Goal: Find specific page/section: Find specific page/section

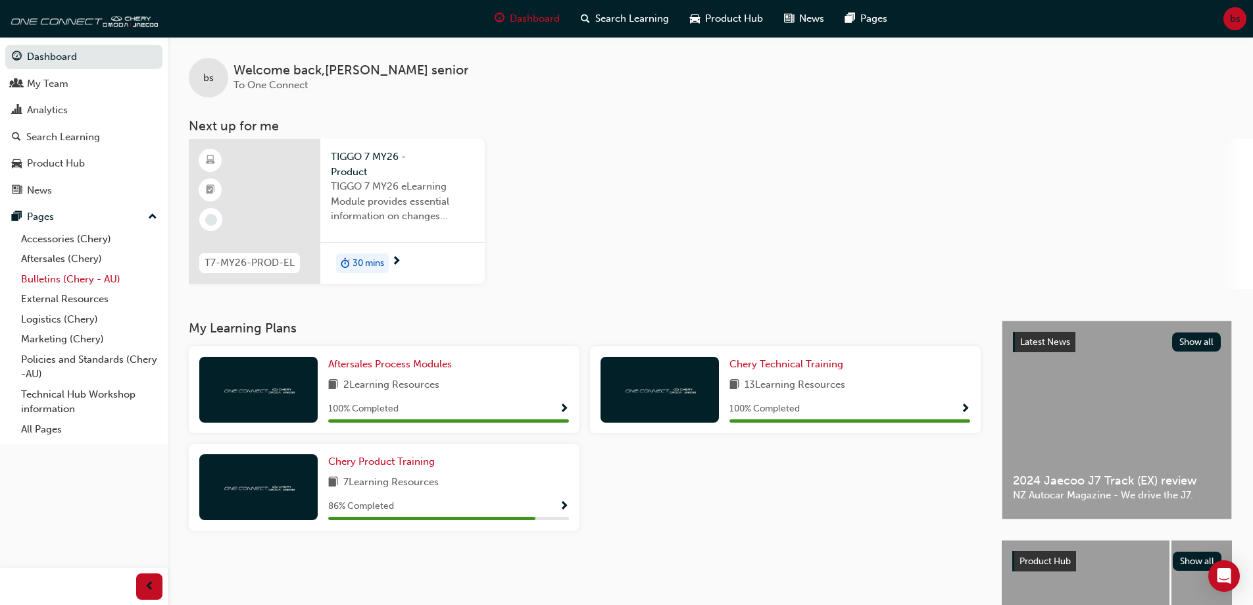
click at [79, 278] on link "Bulletins (Chery - AU)" at bounding box center [89, 279] width 147 height 20
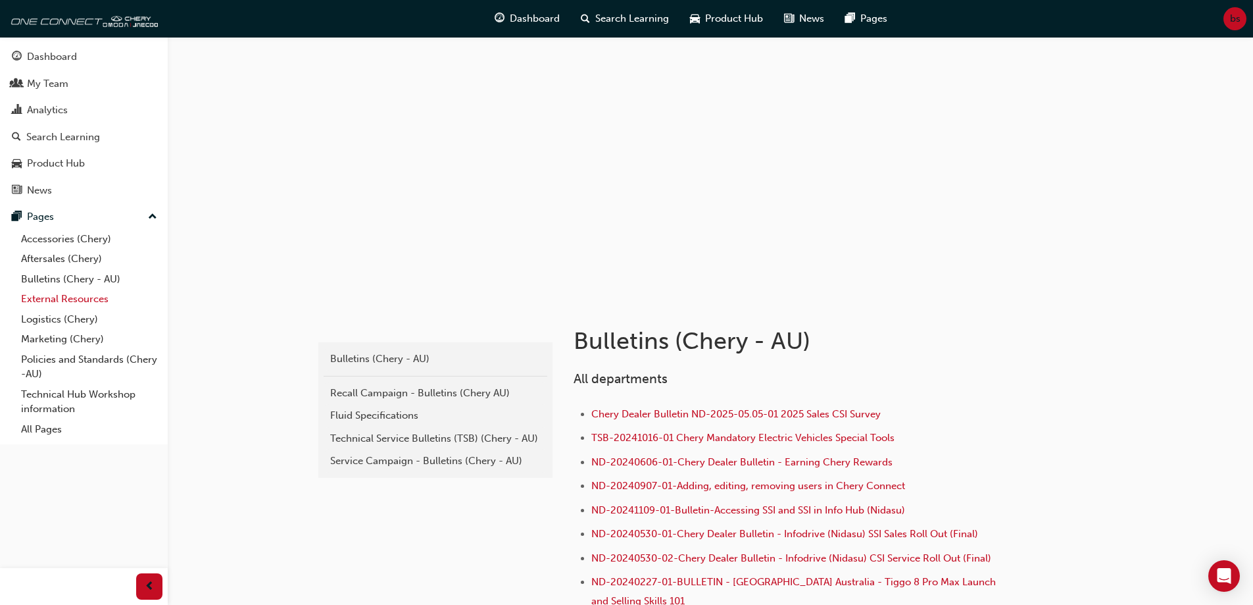
click at [76, 301] on link "External Resources" at bounding box center [89, 299] width 147 height 20
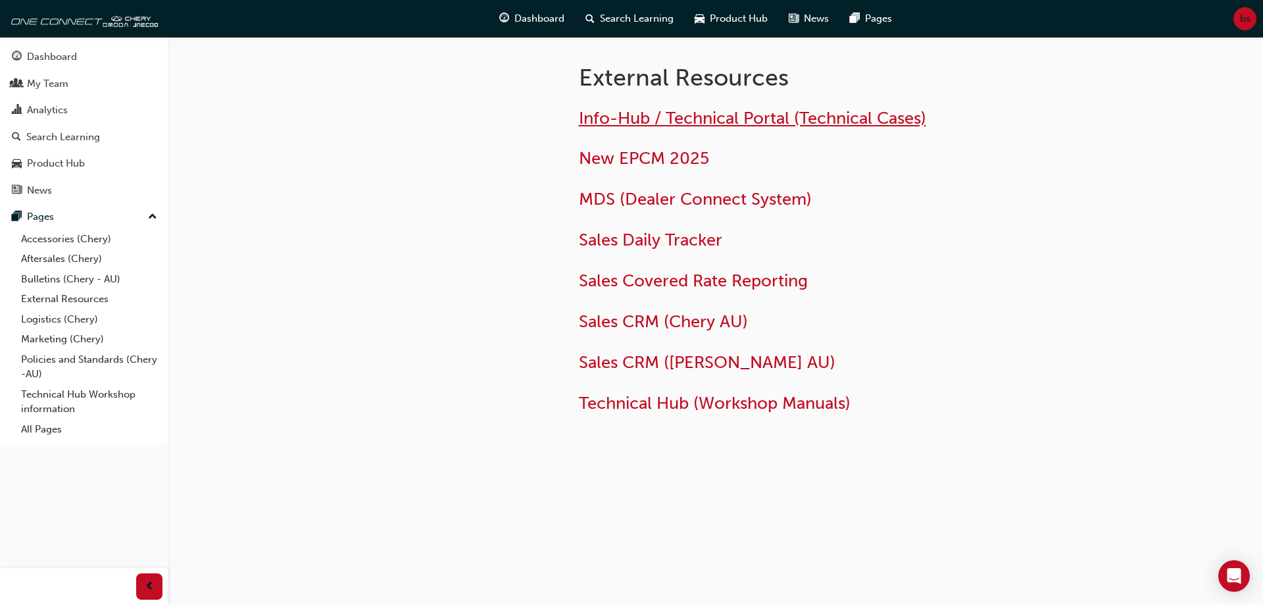
click at [657, 118] on span "Info-Hub / Technical Portal (Technical Cases)" at bounding box center [752, 118] width 347 height 20
